Goal: Information Seeking & Learning: Learn about a topic

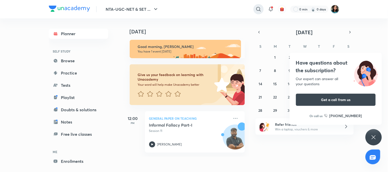
click at [261, 10] on icon at bounding box center [258, 9] width 6 height 6
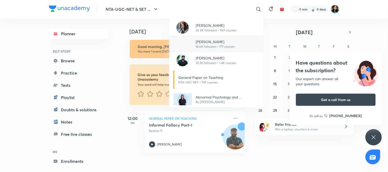
click at [191, 44] on div at bounding box center [182, 44] width 18 height 12
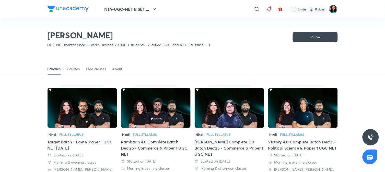
scroll to position [22, 0]
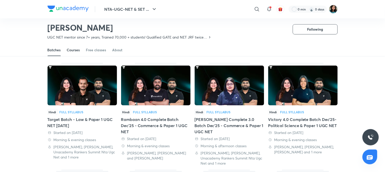
click at [76, 52] on div "Courses" at bounding box center [73, 50] width 13 height 5
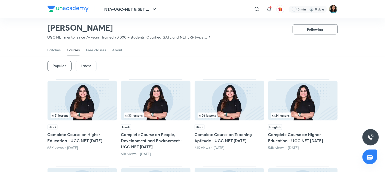
click at [86, 64] on p "Latest" at bounding box center [86, 66] width 10 height 4
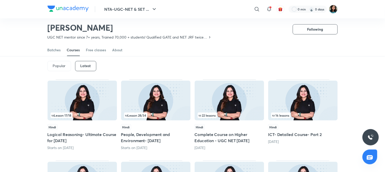
click at [317, 108] on img at bounding box center [302, 101] width 69 height 40
